Goal: Navigation & Orientation: Find specific page/section

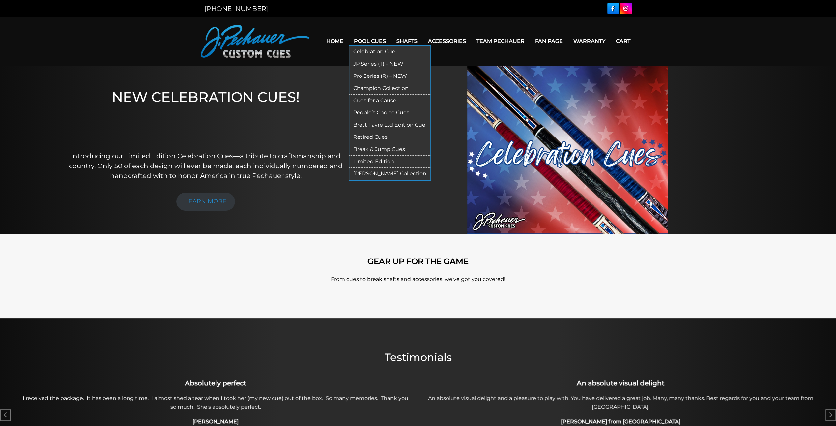
click at [362, 61] on link "JP Series (T) – NEW" at bounding box center [389, 64] width 81 height 12
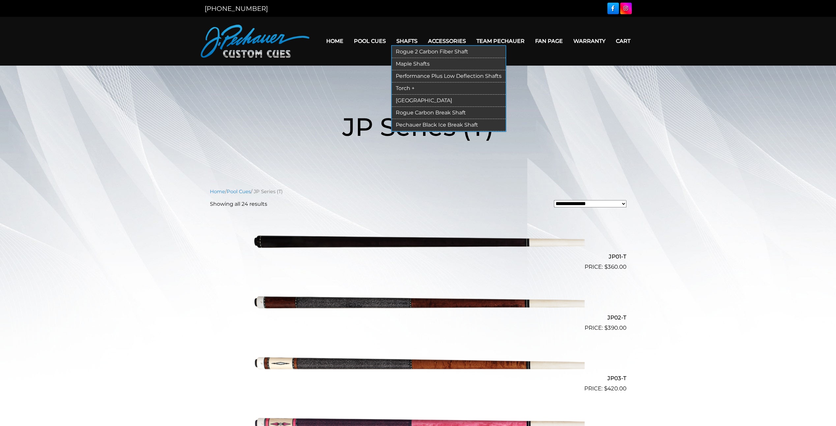
click at [399, 41] on link "Shafts" at bounding box center [407, 41] width 32 height 17
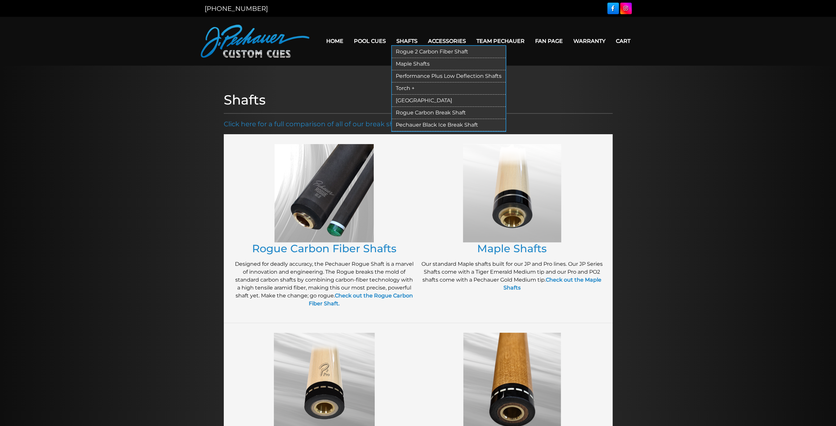
click at [410, 63] on link "Maple Shafts" at bounding box center [449, 64] width 114 height 12
